Goal: Task Accomplishment & Management: Use online tool/utility

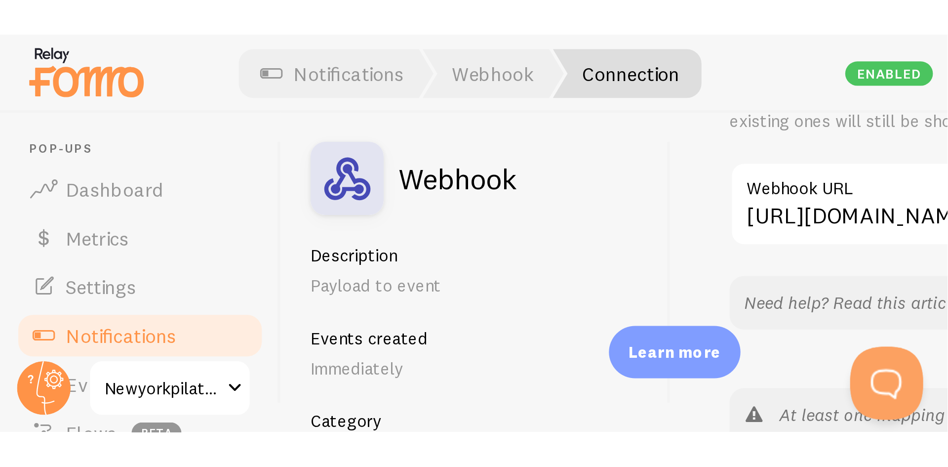
scroll to position [149, 0]
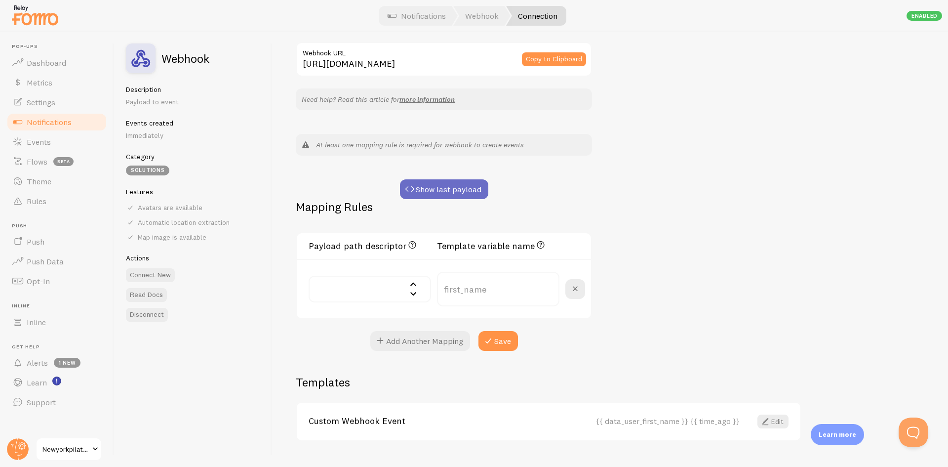
click at [436, 186] on button "Show last payload" at bounding box center [444, 189] width 88 height 20
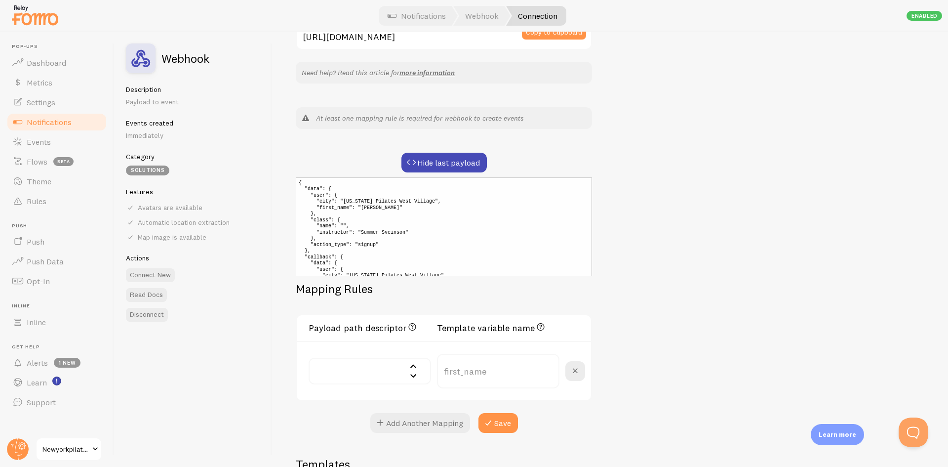
scroll to position [199, 0]
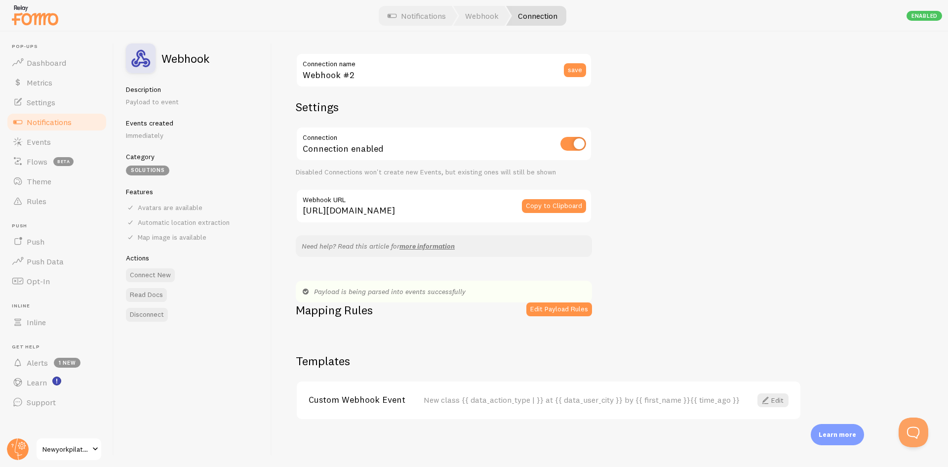
scroll to position [3, 0]
click at [70, 116] on link "Notifications" at bounding box center [57, 122] width 102 height 20
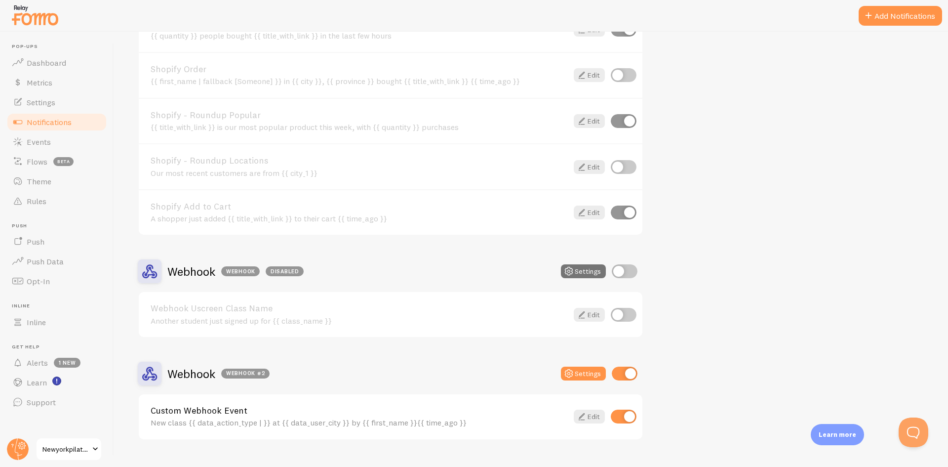
scroll to position [1033, 0]
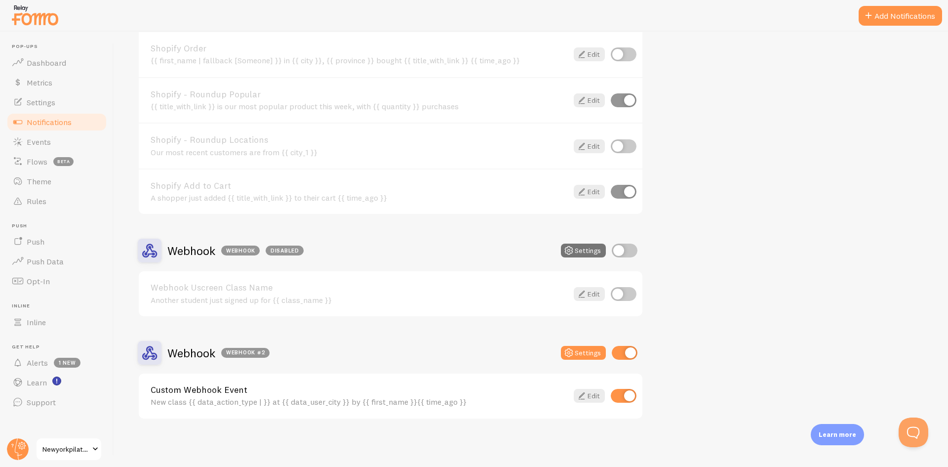
click at [183, 354] on h2 "Webhook Webhook #2" at bounding box center [218, 352] width 102 height 15
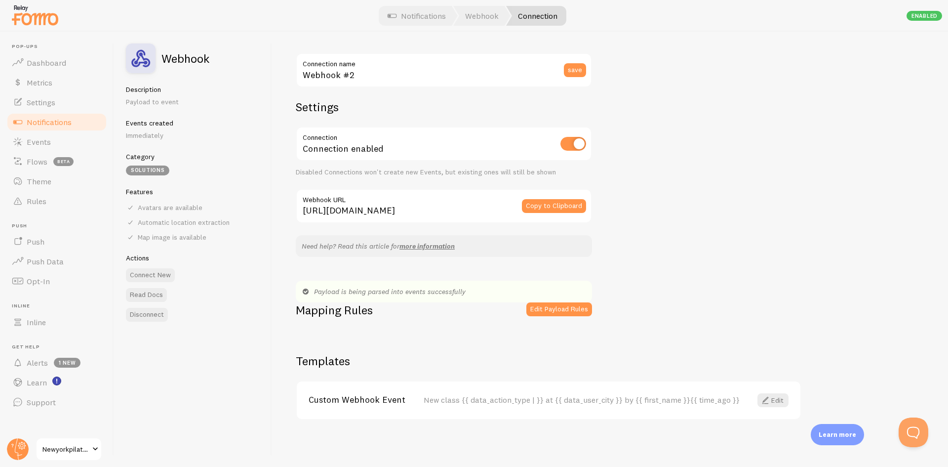
scroll to position [3, 0]
click at [543, 309] on button "Edit Payload Rules" at bounding box center [559, 309] width 66 height 14
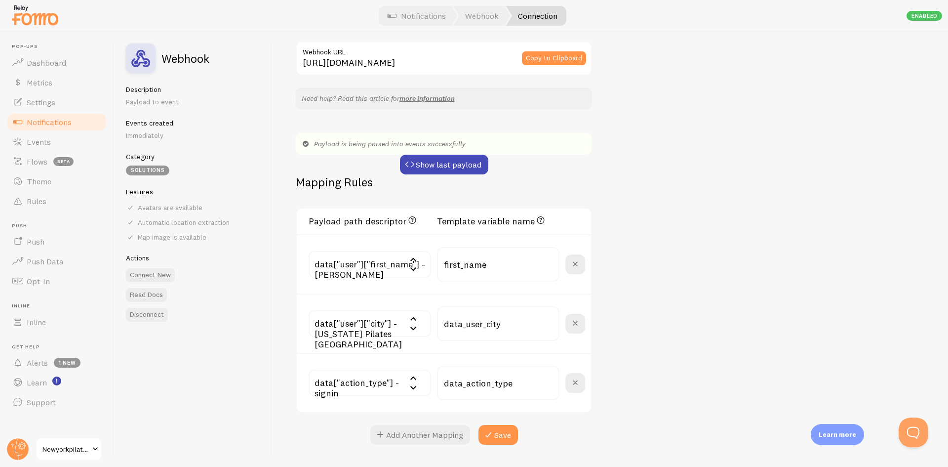
scroll to position [151, 0]
click at [44, 118] on span "Notifications" at bounding box center [49, 122] width 45 height 10
